Goal: Task Accomplishment & Management: Manage account settings

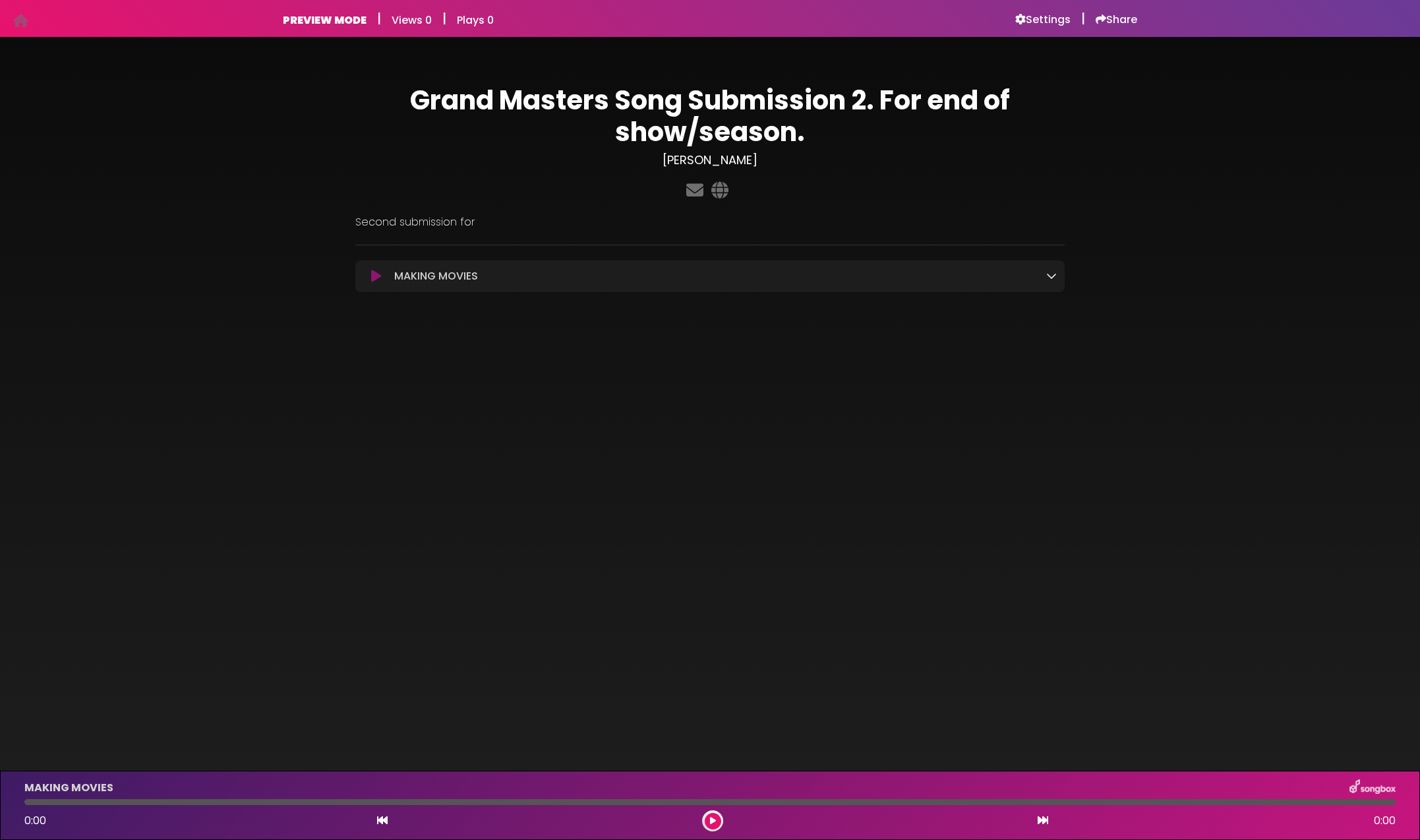
click at [467, 222] on p "Second submission for" at bounding box center [710, 222] width 709 height 16
click at [1041, 21] on h6 "Settings" at bounding box center [1043, 19] width 55 height 13
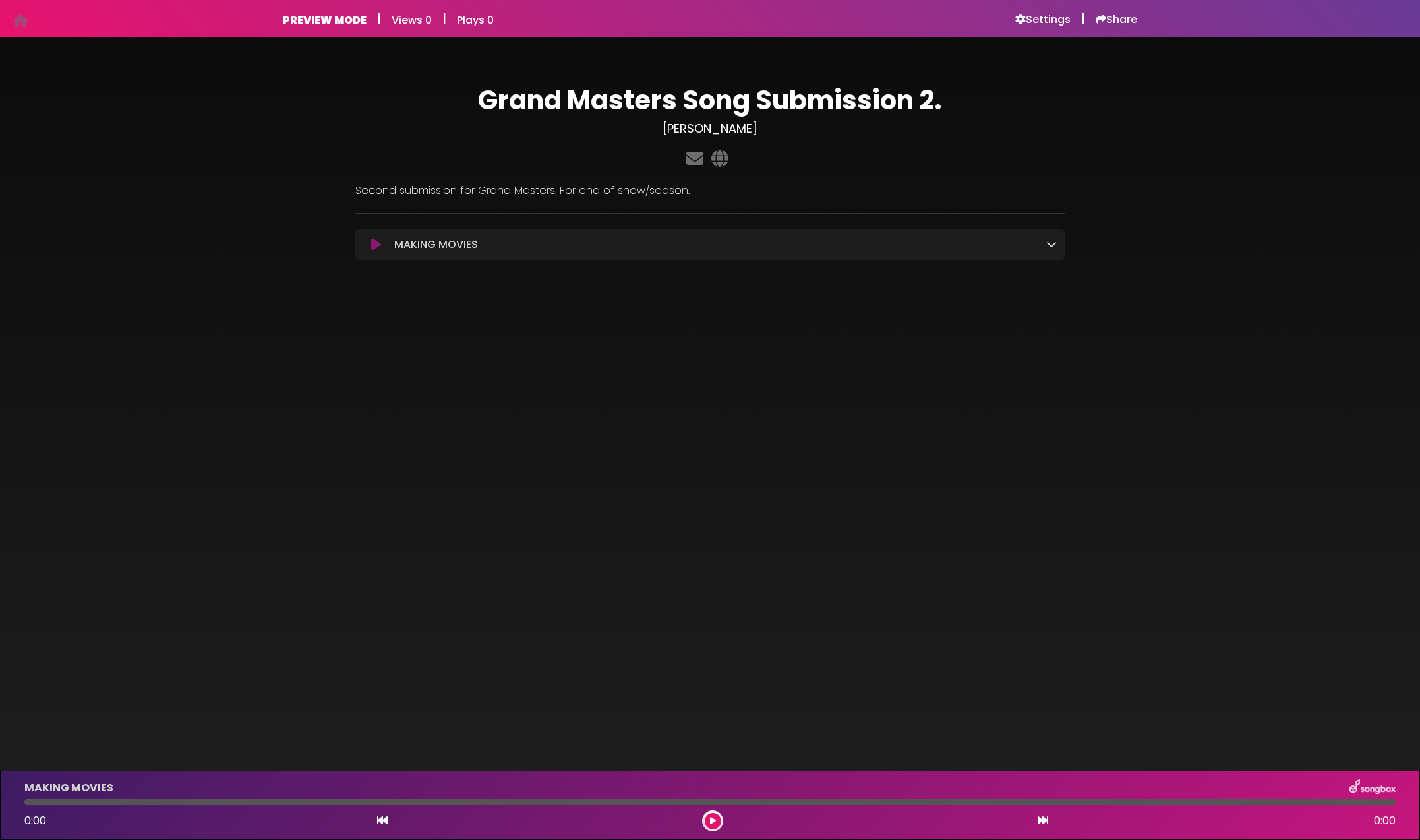
click at [374, 243] on icon at bounding box center [376, 244] width 10 height 13
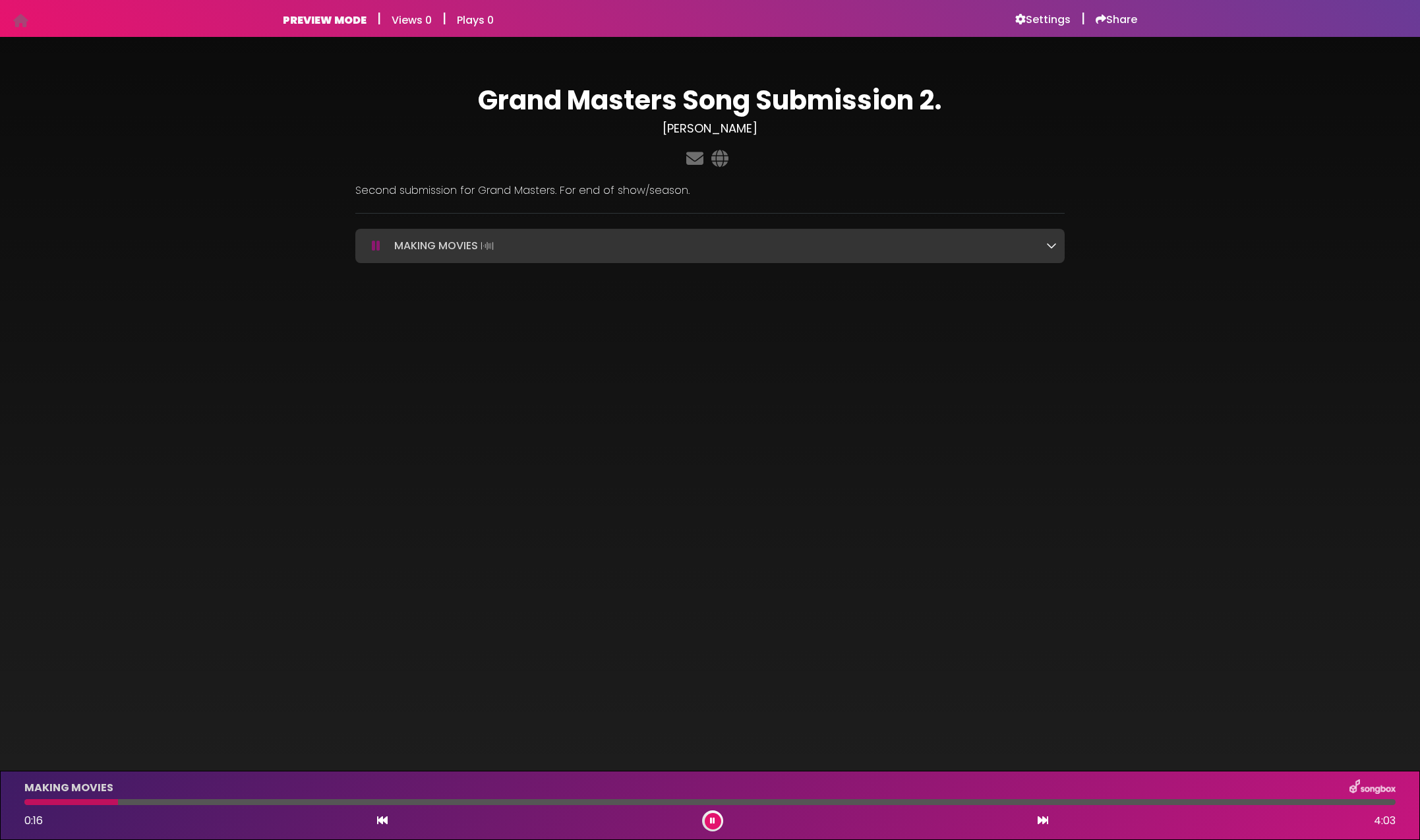
click at [376, 245] on icon at bounding box center [376, 246] width 9 height 13
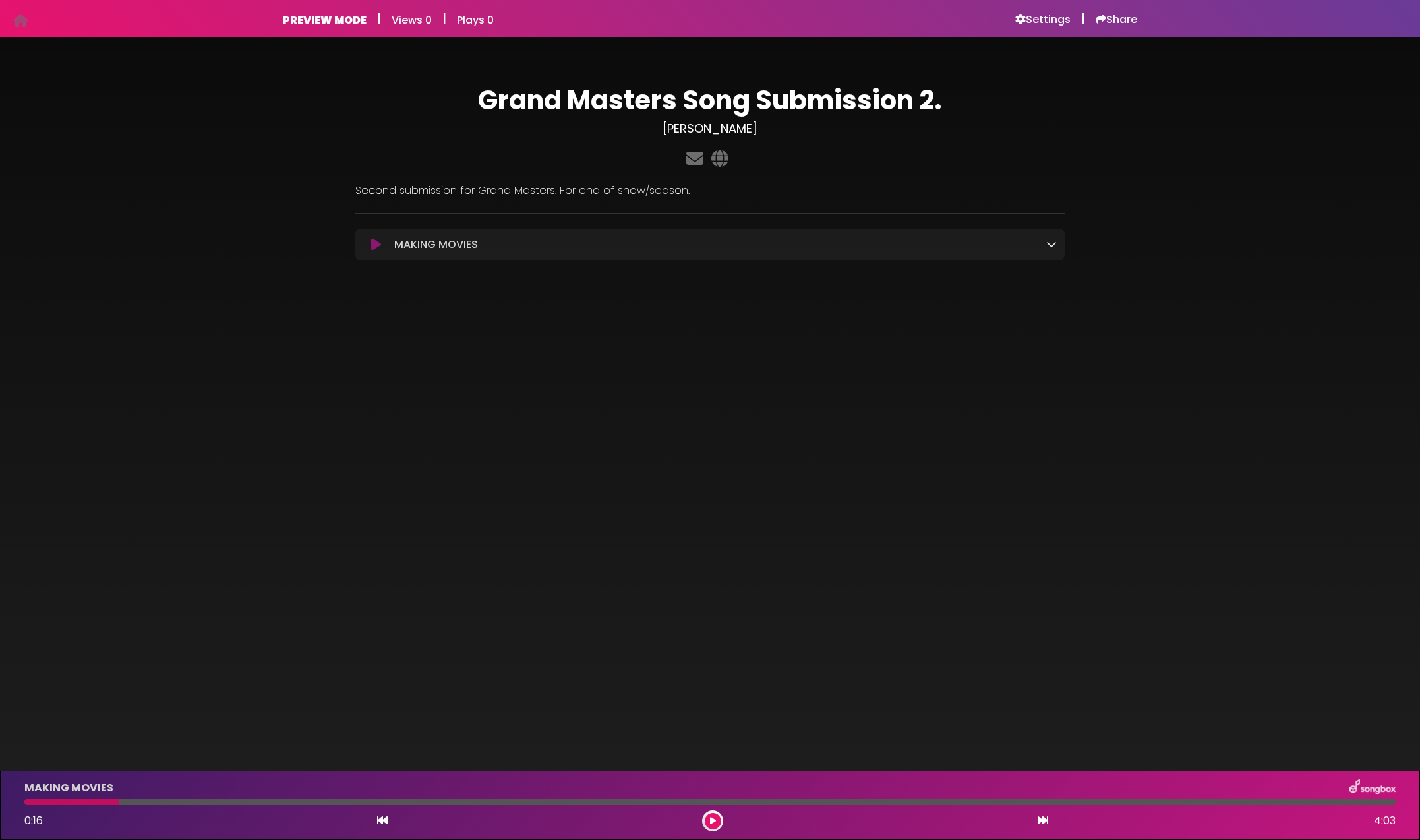
click at [1045, 23] on h6 "Settings" at bounding box center [1043, 19] width 55 height 13
